Goal: Task Accomplishment & Management: Manage account settings

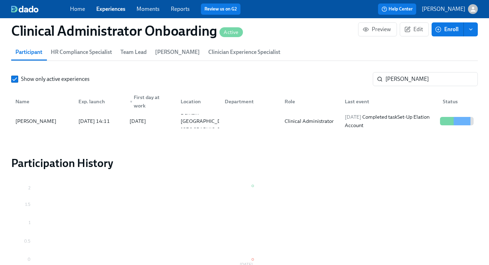
scroll to position [0, 4481]
click at [109, 9] on link "Experiences" at bounding box center [110, 9] width 29 height 7
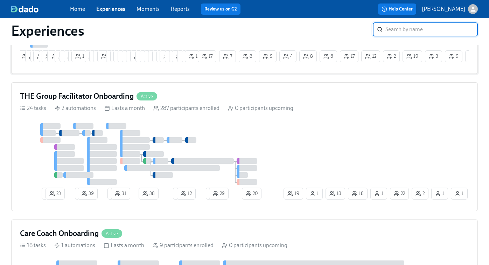
scroll to position [162, 0]
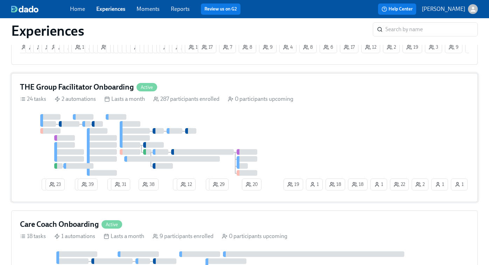
click at [317, 118] on div "4 23 2 39 2 31 38 2 12 2 29 20 22 18 1 1 2 1 18 19 1" at bounding box center [244, 153] width 449 height 79
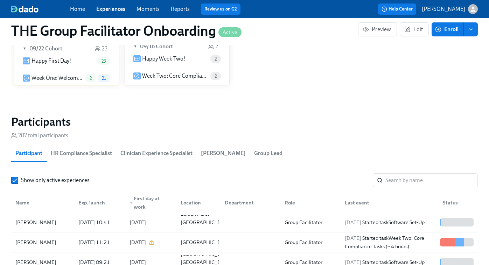
scroll to position [536, 0]
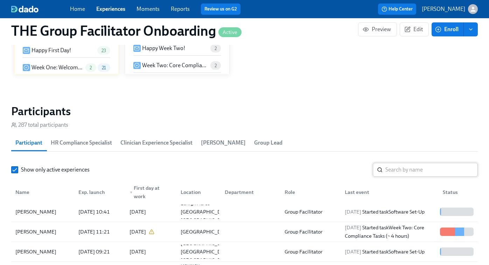
click at [404, 169] on input "search" at bounding box center [432, 170] width 92 height 14
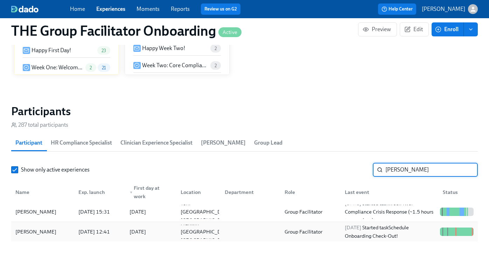
type input "[PERSON_NAME]"
click at [388, 232] on div "[DATE] Started task Schedule Onboarding Check-Out!" at bounding box center [389, 231] width 95 height 17
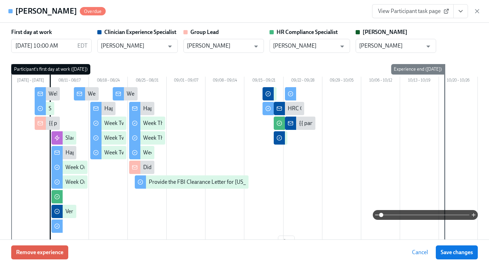
click at [432, 18] on link "View Participant task page" at bounding box center [413, 11] width 82 height 14
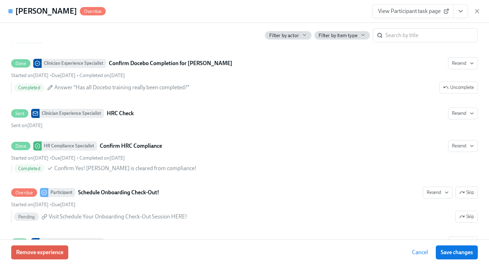
scroll to position [1850, 0]
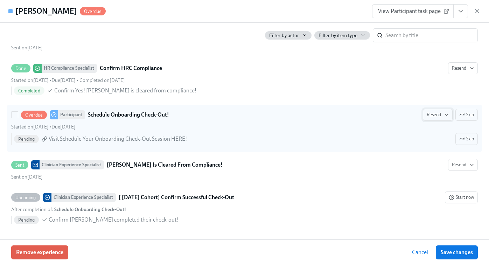
click at [436, 117] on span "Resend" at bounding box center [438, 114] width 22 height 7
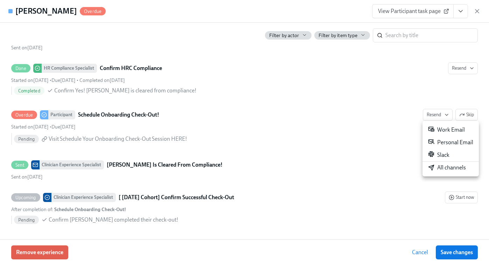
click at [439, 131] on div "Work Email" at bounding box center [446, 130] width 37 height 8
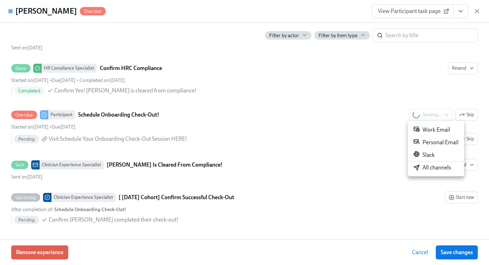
click at [427, 154] on div "Slack" at bounding box center [424, 155] width 21 height 8
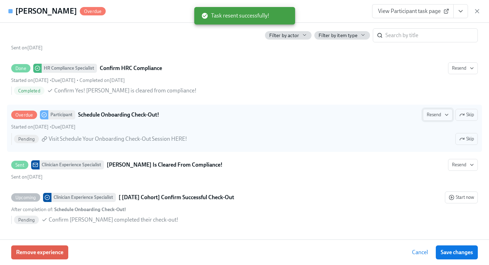
click at [432, 114] on span "Resend" at bounding box center [438, 114] width 22 height 7
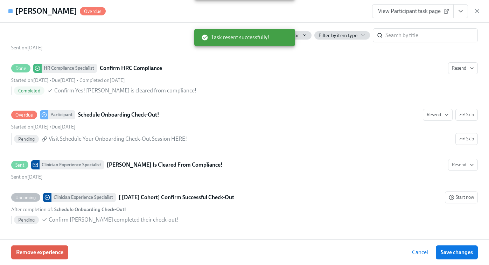
scroll to position [0, 9818]
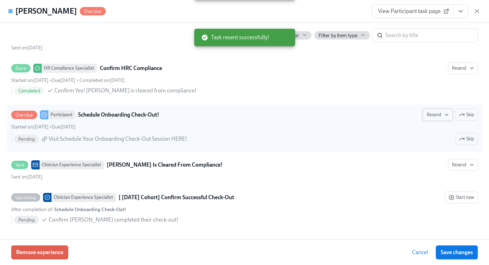
click at [437, 117] on span "Resend" at bounding box center [438, 114] width 22 height 7
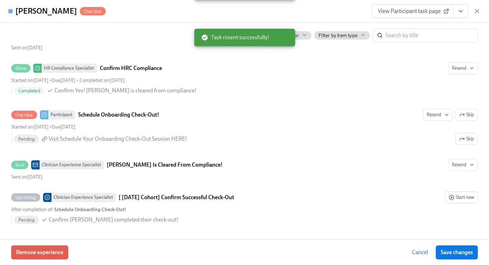
click at [459, 253] on div "Work Email Personal Email Slack All channels" at bounding box center [244, 132] width 489 height 265
click at [457, 253] on div "Work Email Personal Email Slack All channels" at bounding box center [244, 132] width 489 height 265
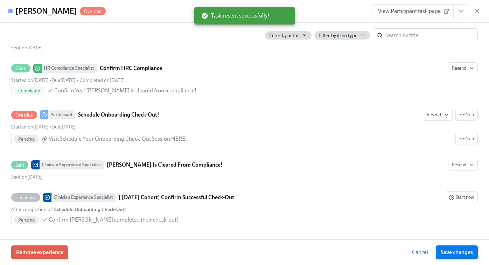
click at [457, 253] on span "Save changes" at bounding box center [457, 252] width 32 height 7
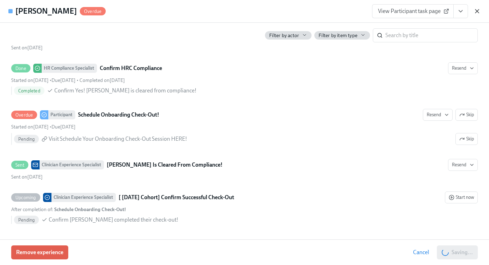
click at [477, 10] on icon "button" at bounding box center [477, 11] width 7 height 7
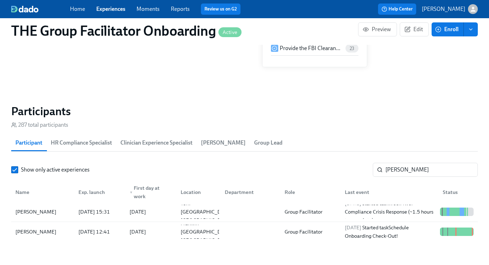
click at [114, 14] on div "Home Experiences Moments Reports Review us on G2" at bounding box center [172, 9] width 204 height 11
click at [106, 8] on link "Experiences" at bounding box center [110, 9] width 29 height 7
